Goal: Task Accomplishment & Management: Manage account settings

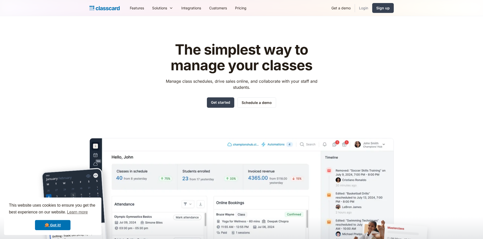
click at [363, 8] on link "Login" at bounding box center [363, 7] width 17 height 11
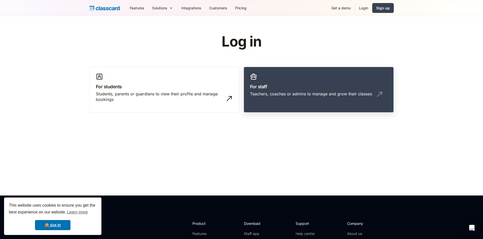
click at [294, 85] on h3 "For staff" at bounding box center [318, 86] width 137 height 7
